Goal: Task Accomplishment & Management: Use online tool/utility

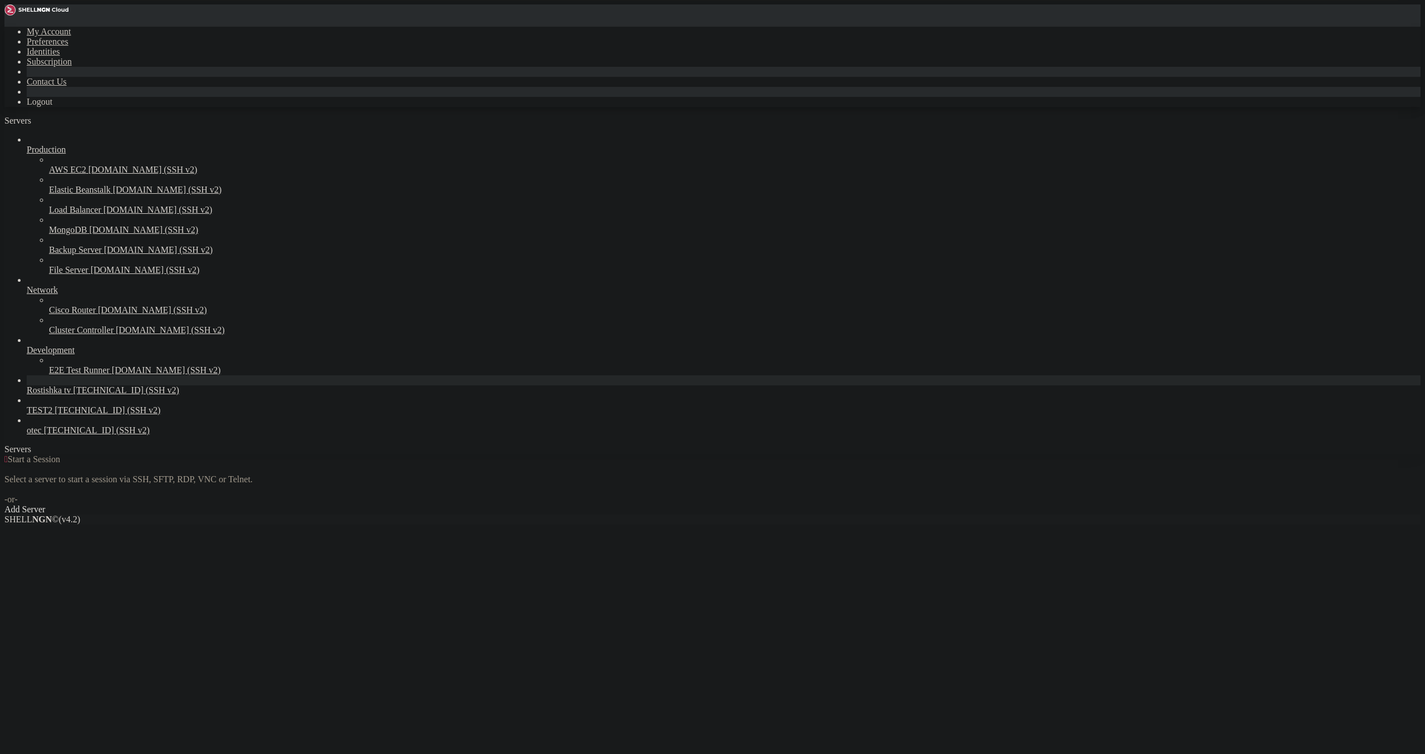
click at [4, 27] on icon at bounding box center [4, 27] width 0 height 0
click at [52, 106] on link "Logout" at bounding box center [40, 101] width 26 height 9
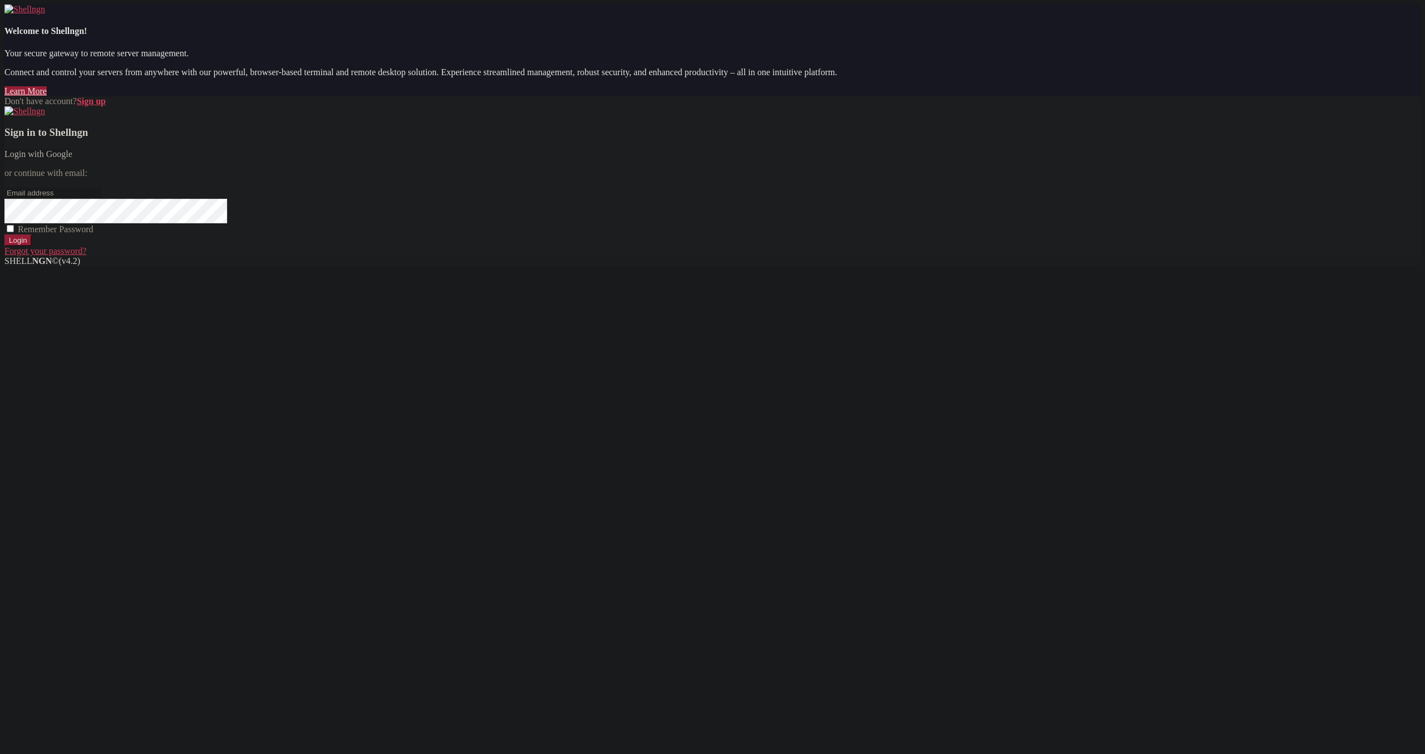
click at [72, 159] on link "Login with Google" at bounding box center [38, 153] width 68 height 9
drag, startPoint x: 850, startPoint y: 212, endPoint x: 852, endPoint y: 219, distance: 7.9
click at [850, 215] on div "Sign in to Shellngn Login with Google or continue with email: Remember Password…" at bounding box center [712, 181] width 1416 height 150
click at [72, 159] on link "Login with Google" at bounding box center [38, 153] width 68 height 9
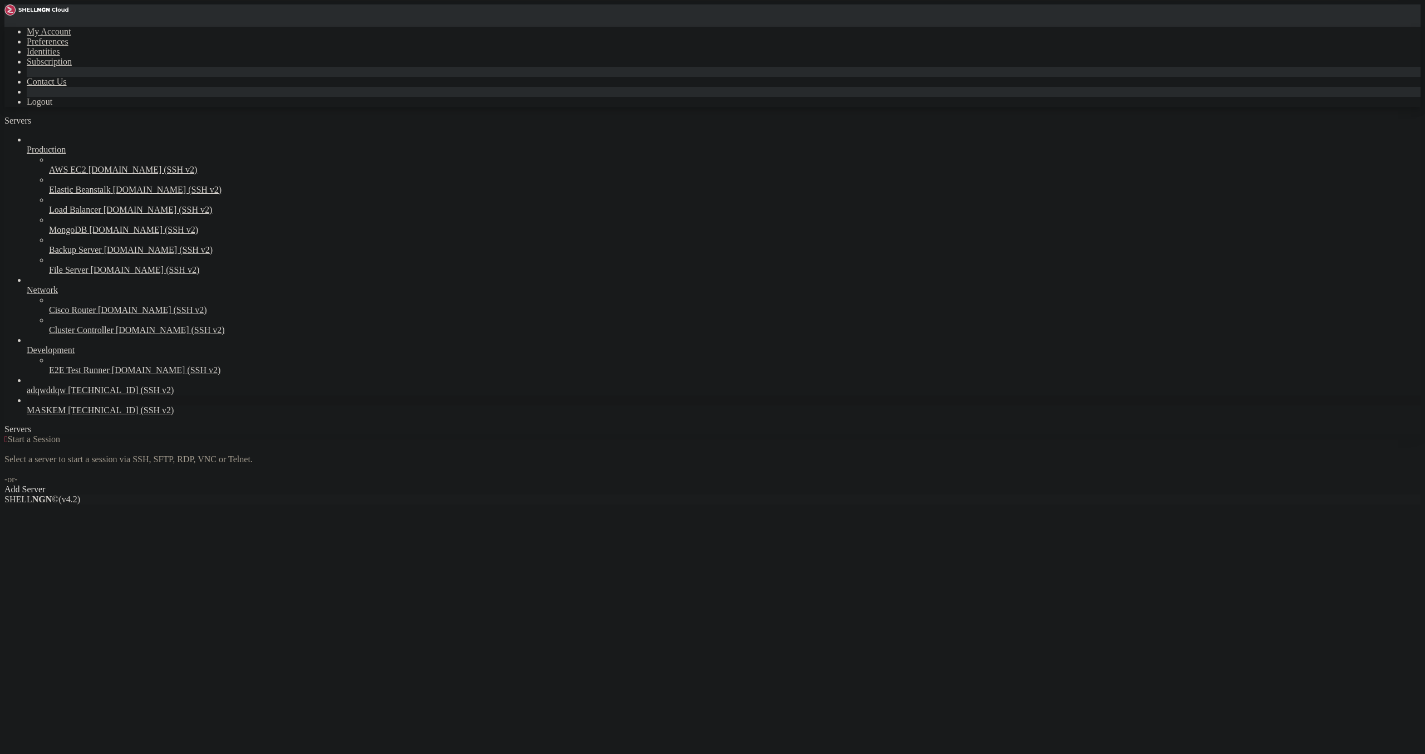
click at [105, 415] on link "MASKEM [TECHNICAL_ID] (SSH v2)" at bounding box center [724, 410] width 1394 height 10
click at [99, 415] on link "MASKEM [TECHNICAL_ID] (SSH v2)" at bounding box center [724, 410] width 1394 height 10
click at [66, 415] on span "MASKEM" at bounding box center [46, 409] width 39 height 9
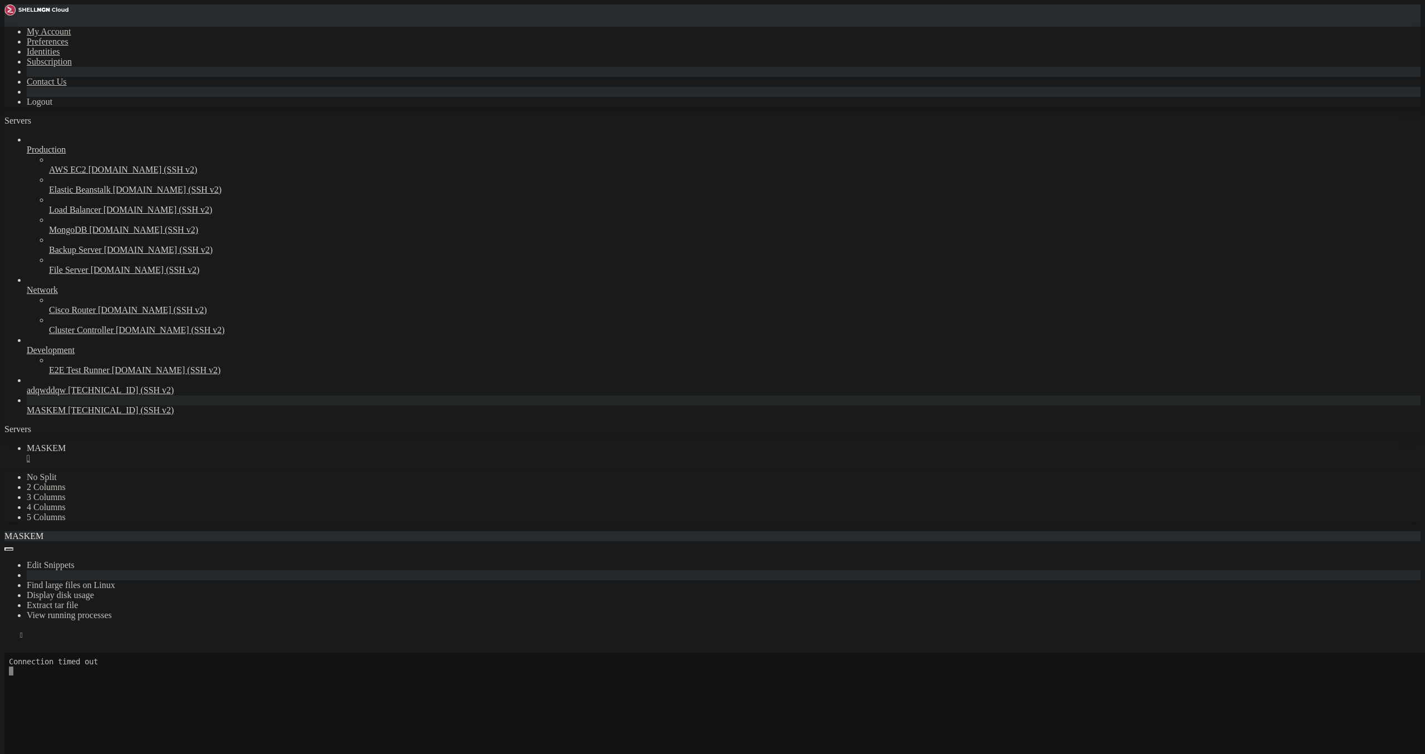
click at [49, 662] on button "Reconnect" at bounding box center [26, 668] width 45 height 12
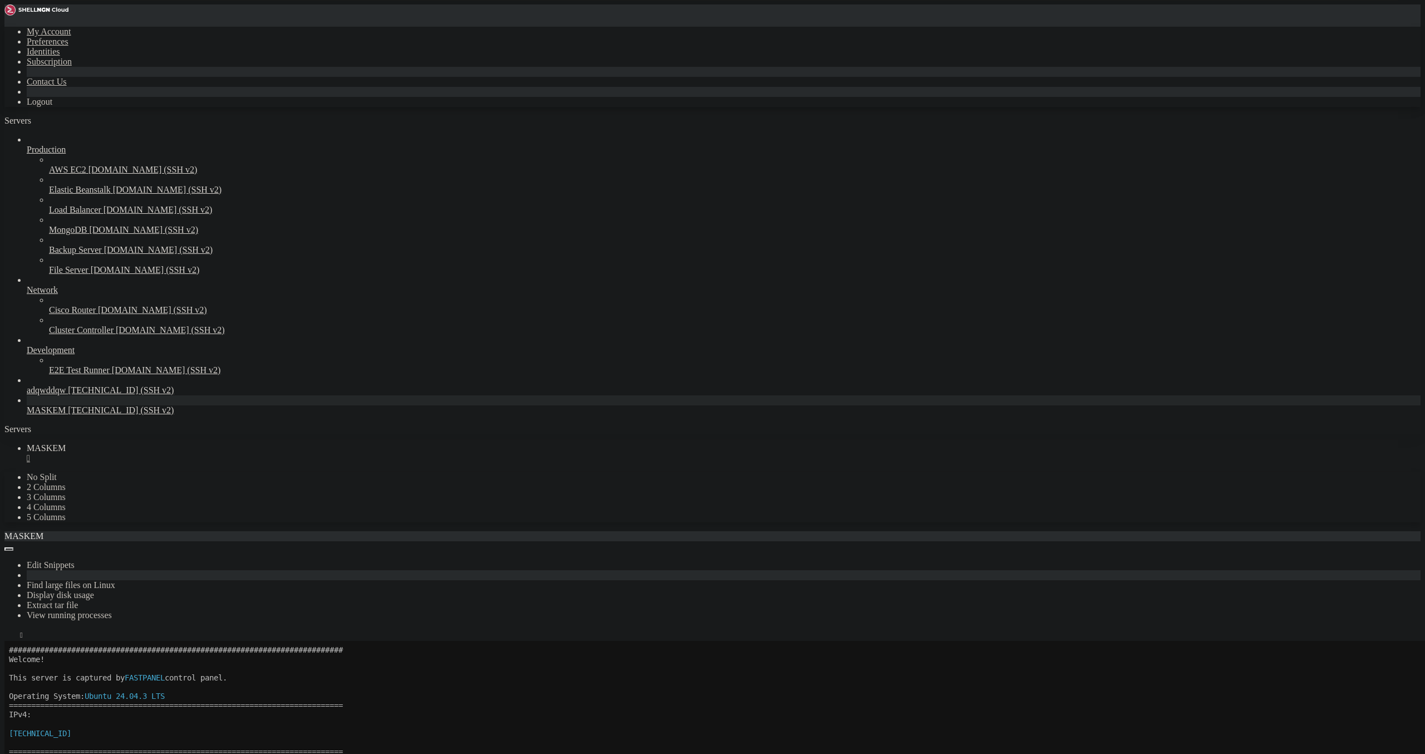
scroll to position [65, 0]
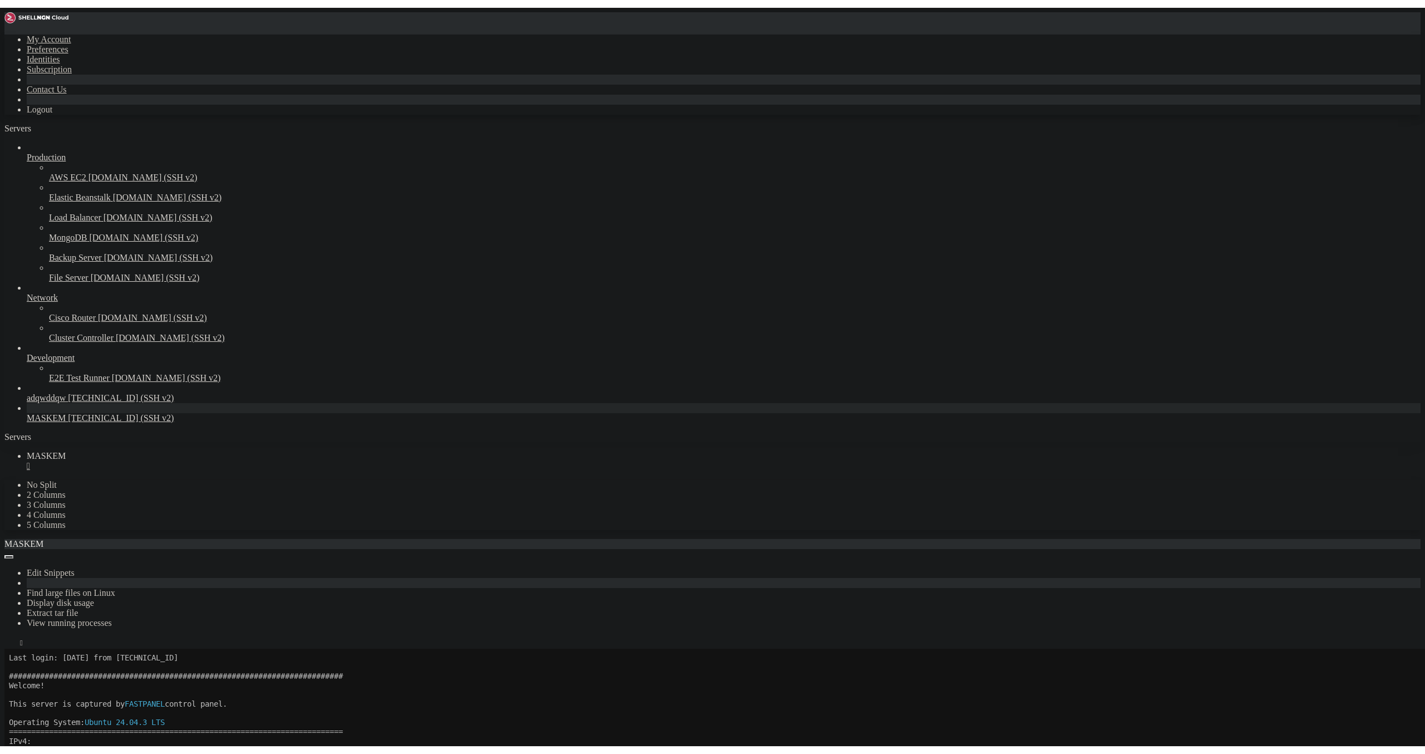
scroll to position [28, 0]
